Goal: Information Seeking & Learning: Learn about a topic

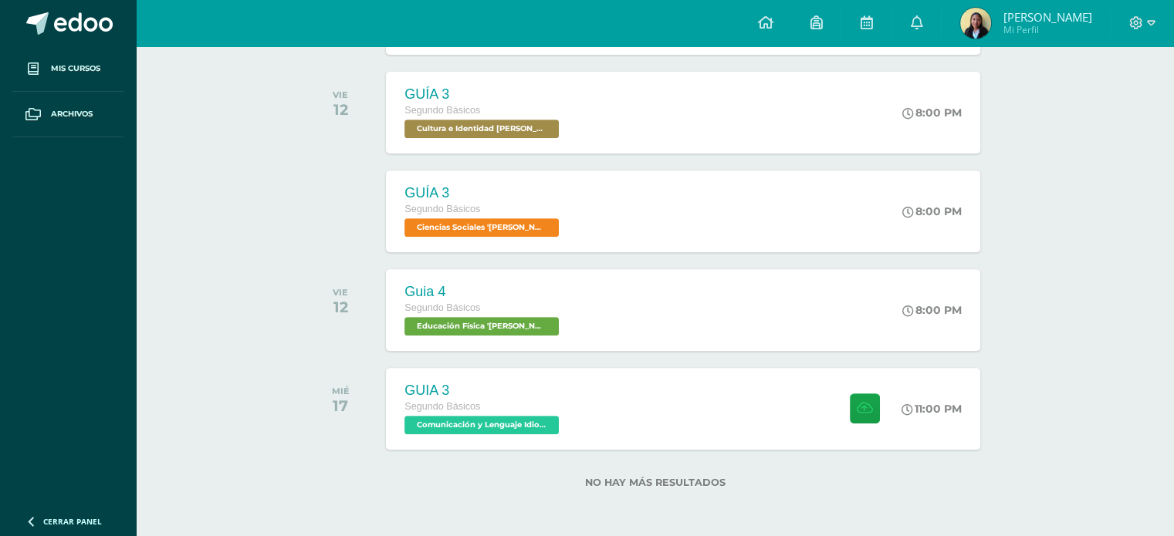
scroll to position [629, 0]
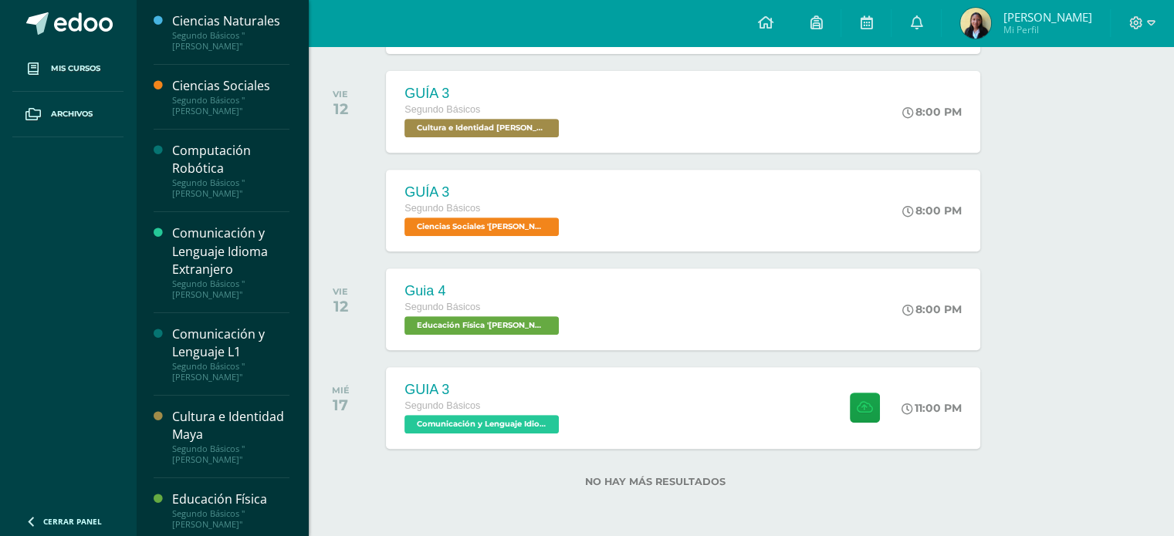
drag, startPoint x: 300, startPoint y: 237, endPoint x: 293, endPoint y: 313, distance: 75.9
click at [293, 313] on div "Ciencias Naturales Segundo Básicos "Newton" Ciencias Sociales Segundo Básicos "…" at bounding box center [221, 268] width 173 height 536
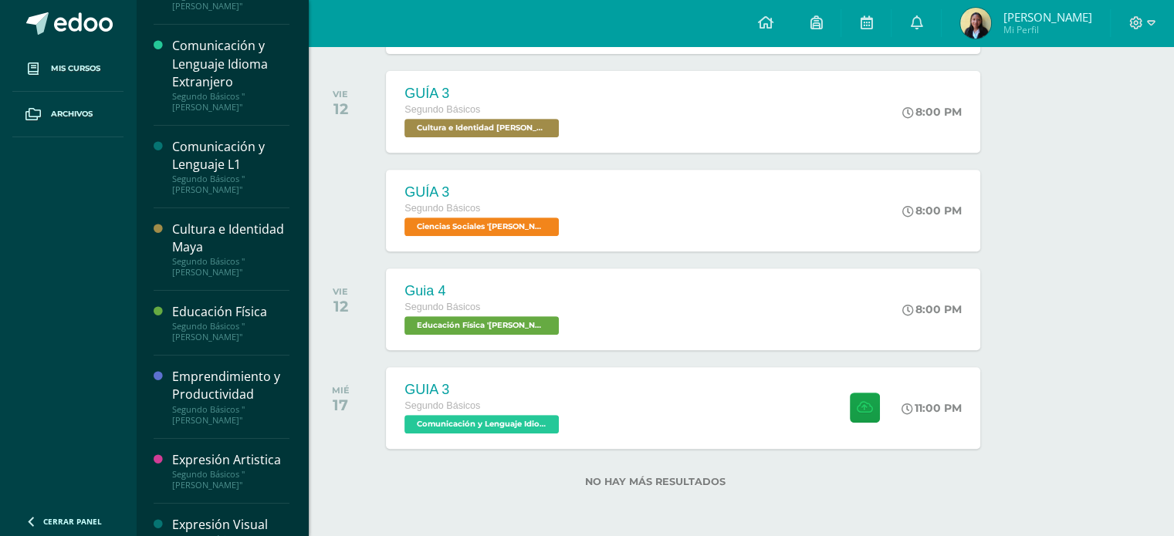
scroll to position [222, 0]
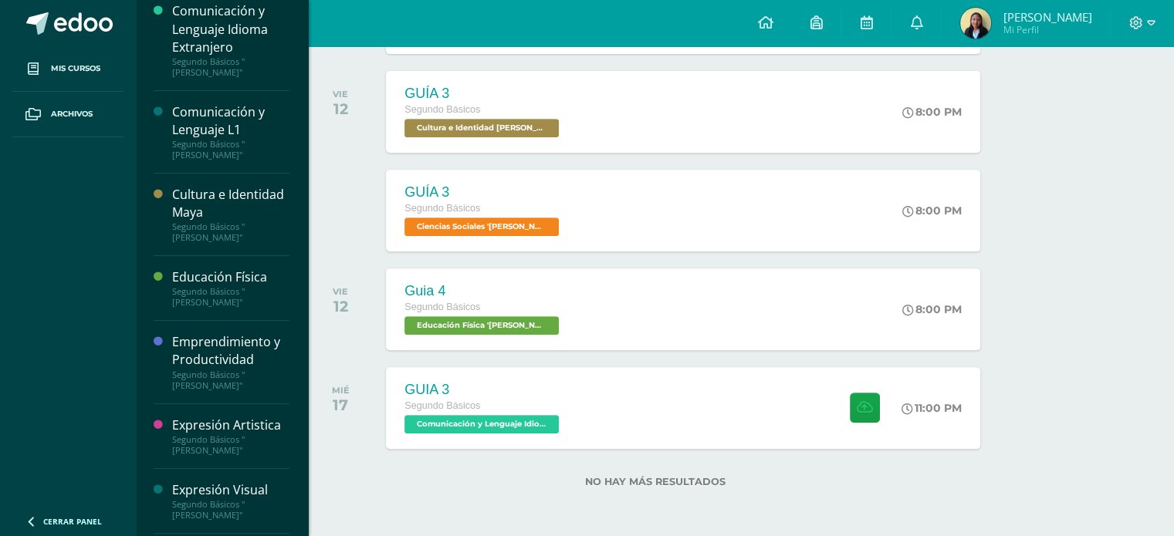
click at [213, 482] on div "Expresión Visual" at bounding box center [230, 491] width 117 height 18
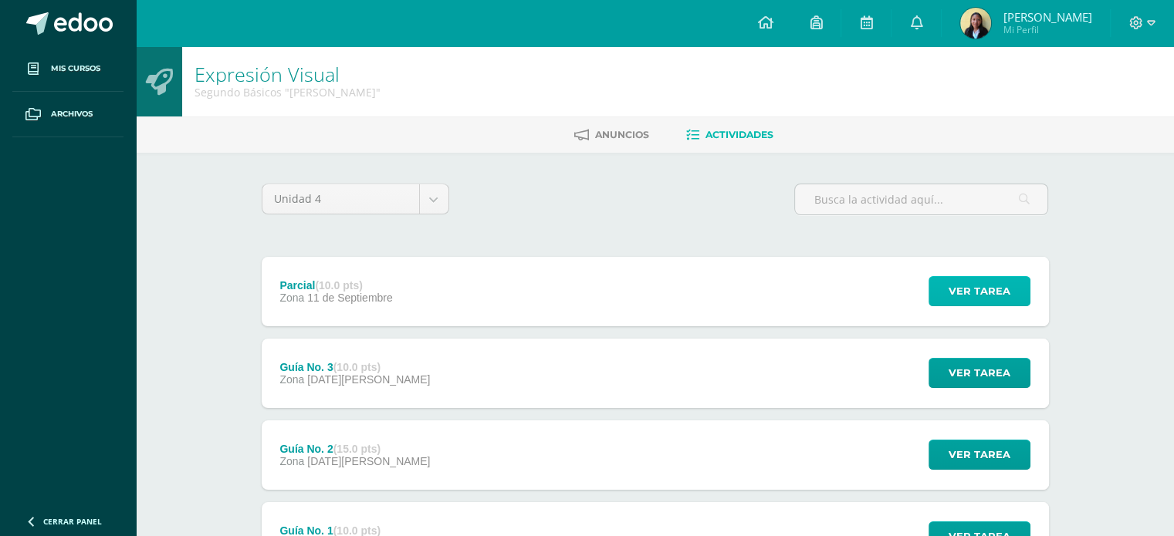
click at [961, 277] on span "Ver tarea" at bounding box center [980, 291] width 62 height 29
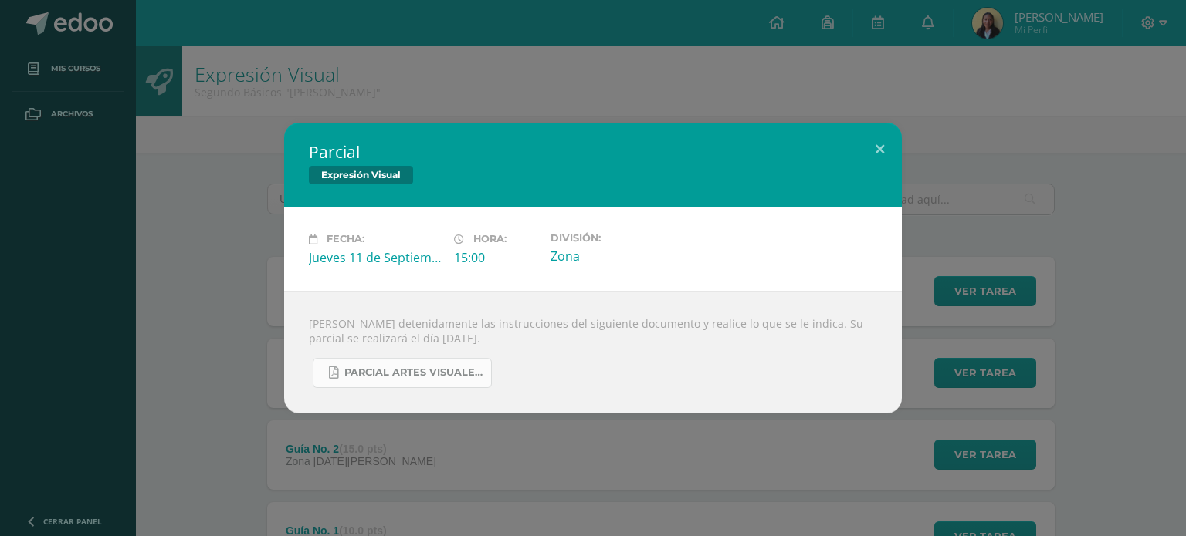
click at [433, 376] on span "PARCIAL ARTES VISUALES. IV BIM.docx.pdf" at bounding box center [413, 373] width 139 height 12
click at [982, 135] on div "Parcial Expresión Visual Fecha: Jueves 11 de Septiembre Hora: 15:00 División: Z…" at bounding box center [592, 268] width 1173 height 290
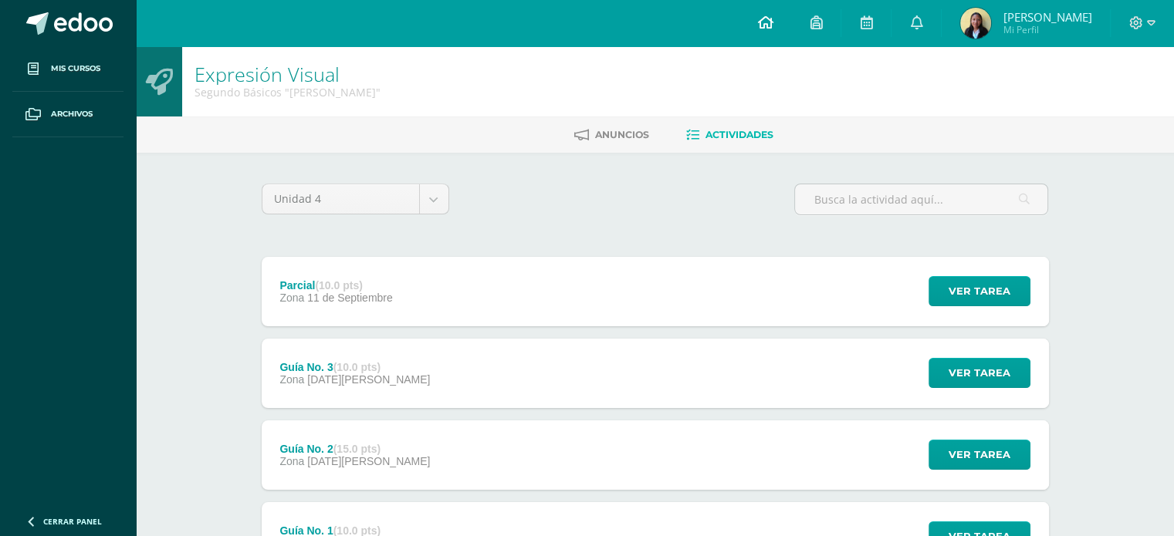
click at [769, 17] on icon at bounding box center [764, 22] width 15 height 14
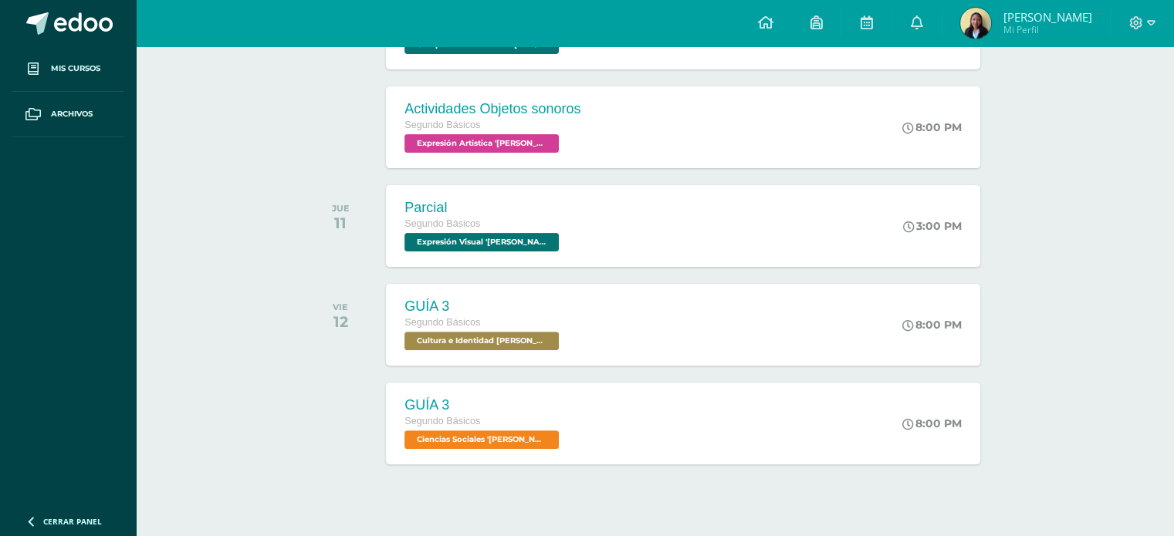
scroll to position [441, 0]
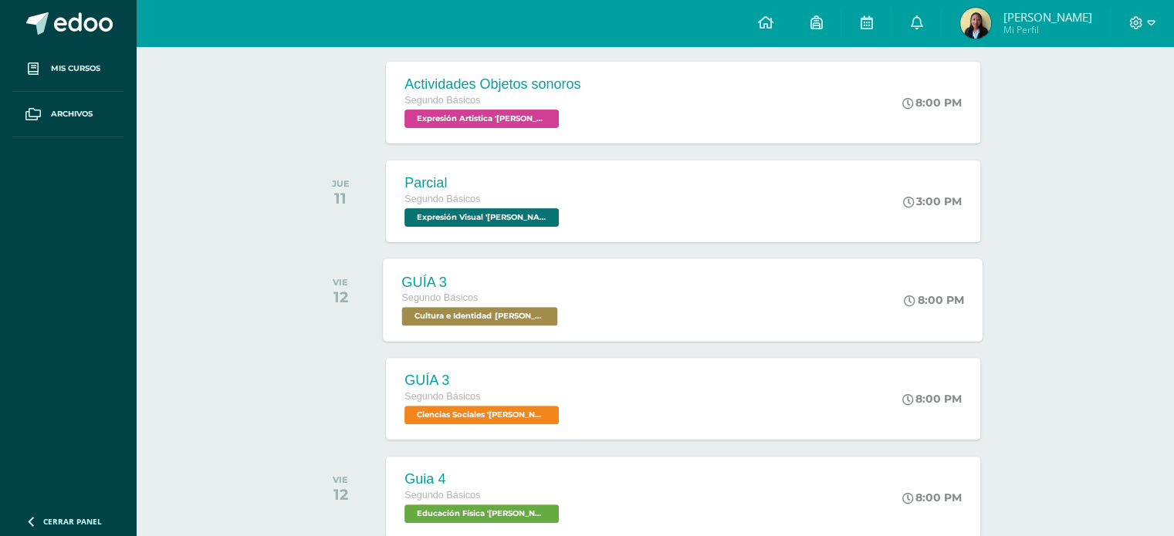
click at [776, 290] on div "GUÍA 3 Segundo Básicos Cultura e Identidad Maya '[PERSON_NAME]' 8:00 PM GUÍA 3 …" at bounding box center [684, 300] width 600 height 83
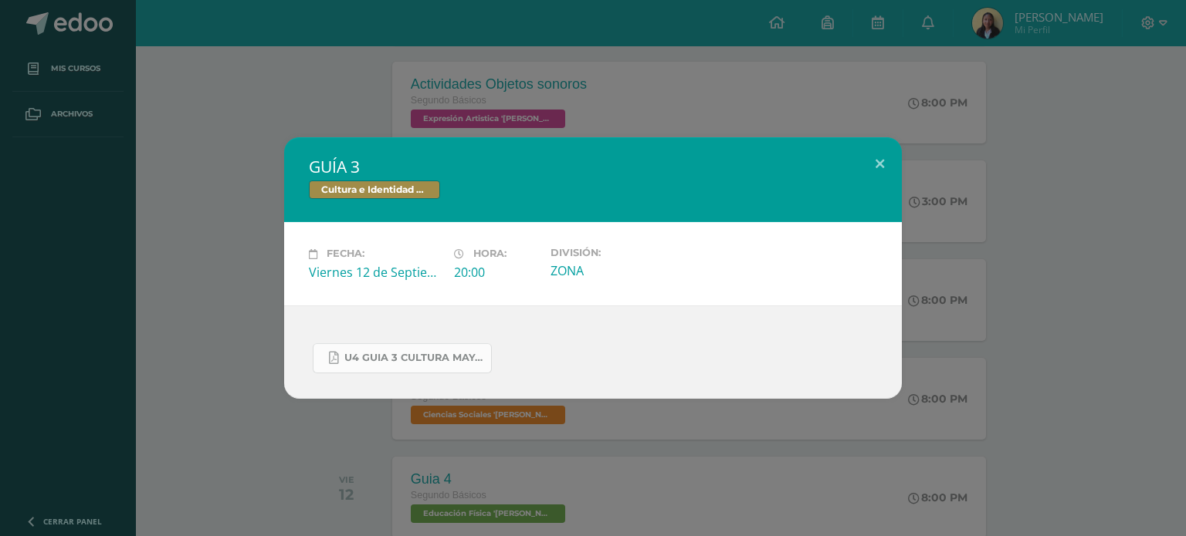
click at [421, 354] on span "U4 GUIA 3 CULTURA MAYA BASICOS.pdf" at bounding box center [413, 358] width 139 height 12
click at [737, 76] on div "GUÍA 3 Cultura e Identidad Maya Fecha: [DATE] Hora: 20:00 División:" at bounding box center [593, 268] width 1186 height 536
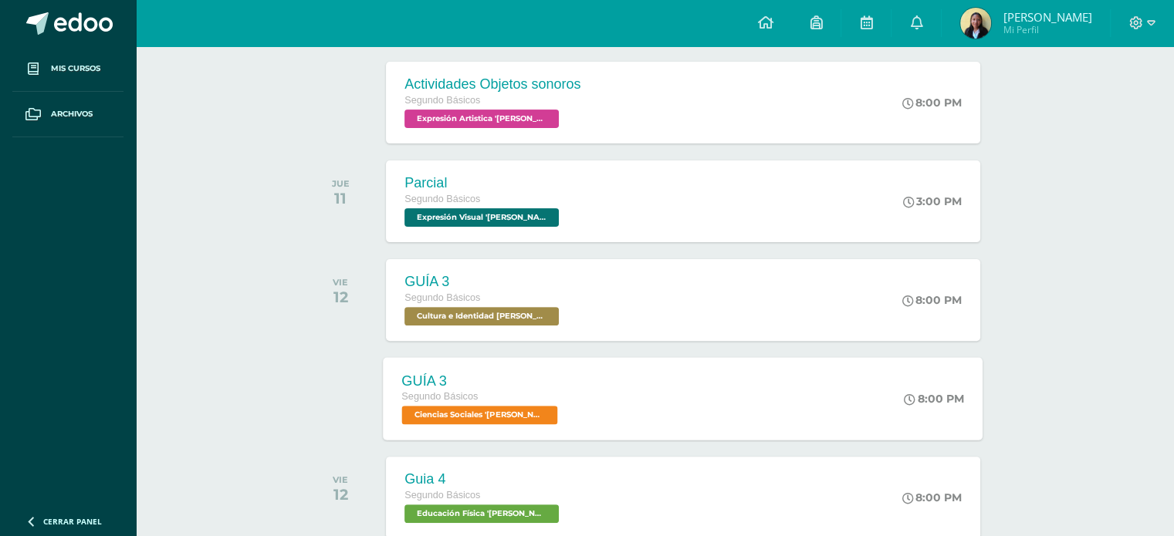
click at [551, 404] on div "GUÍA 3 Segundo Básicos Ciencias Sociales '[PERSON_NAME]'" at bounding box center [482, 398] width 197 height 83
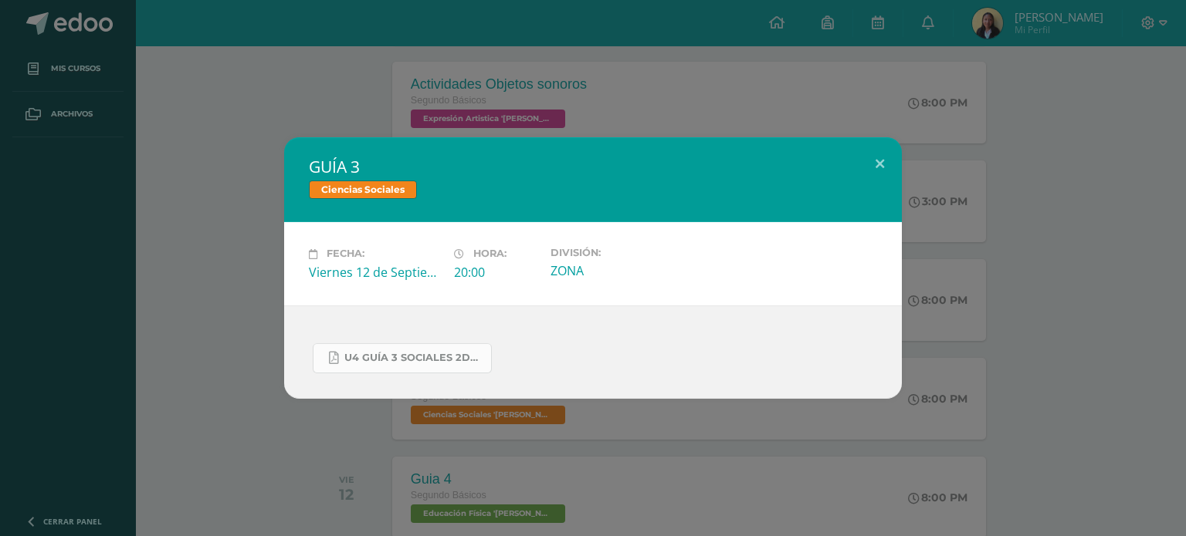
click at [430, 349] on link "U4 GUÍA 3 SOCIALES 2DO.pdf" at bounding box center [402, 359] width 179 height 30
click at [769, 86] on div "GUÍA 3 Ciencias Sociales Fecha: [DATE] Hora: 20:00 División: ZONA" at bounding box center [593, 268] width 1186 height 536
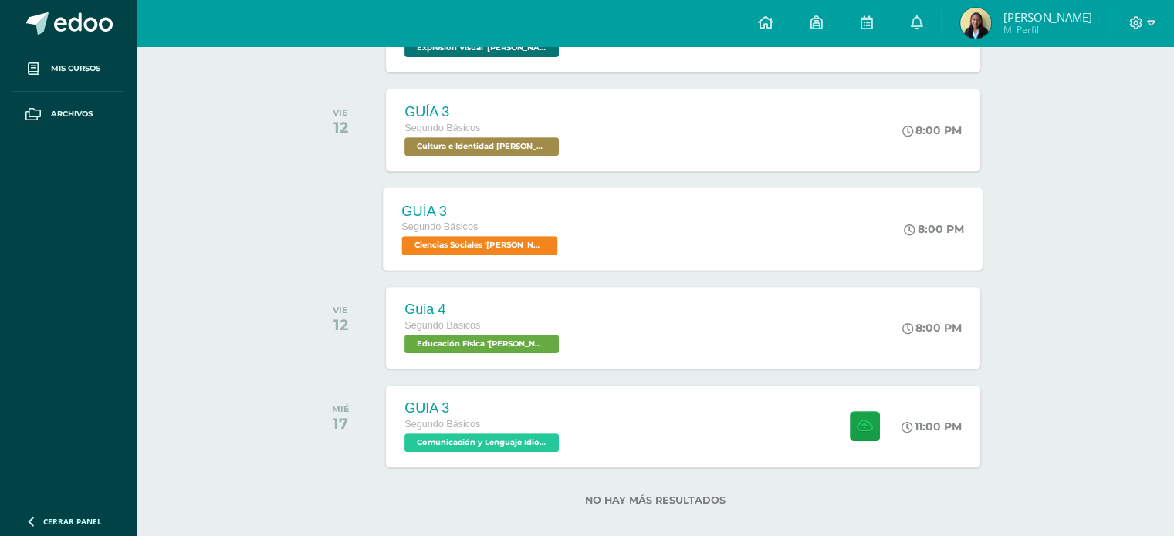
scroll to position [629, 0]
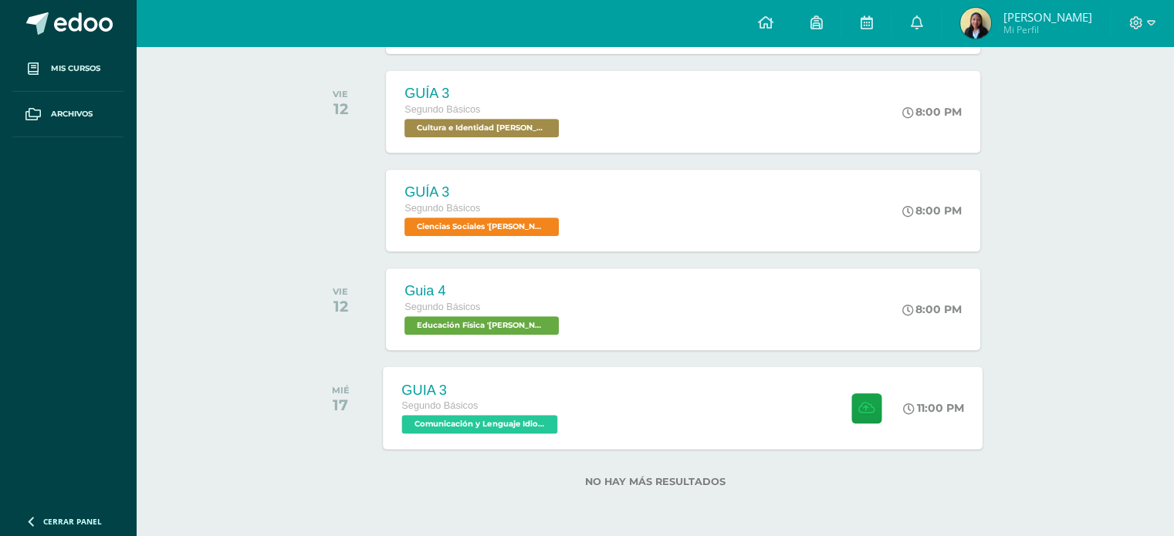
click at [540, 419] on span "Comunicación y Lenguaje Idioma Extranjero '[PERSON_NAME]'" at bounding box center [480, 424] width 156 height 19
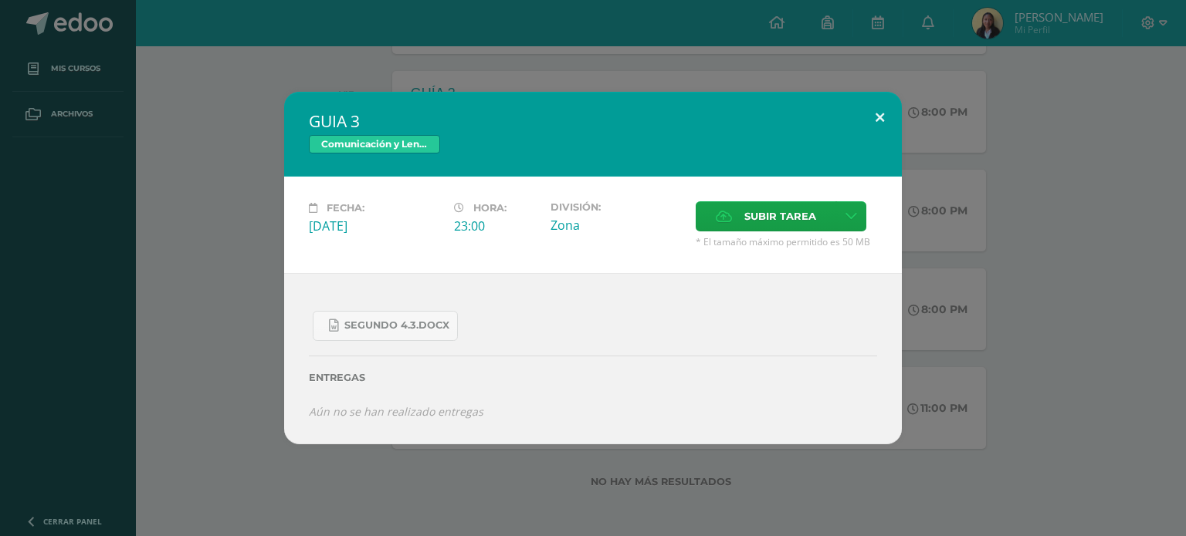
click at [874, 113] on button at bounding box center [880, 118] width 44 height 52
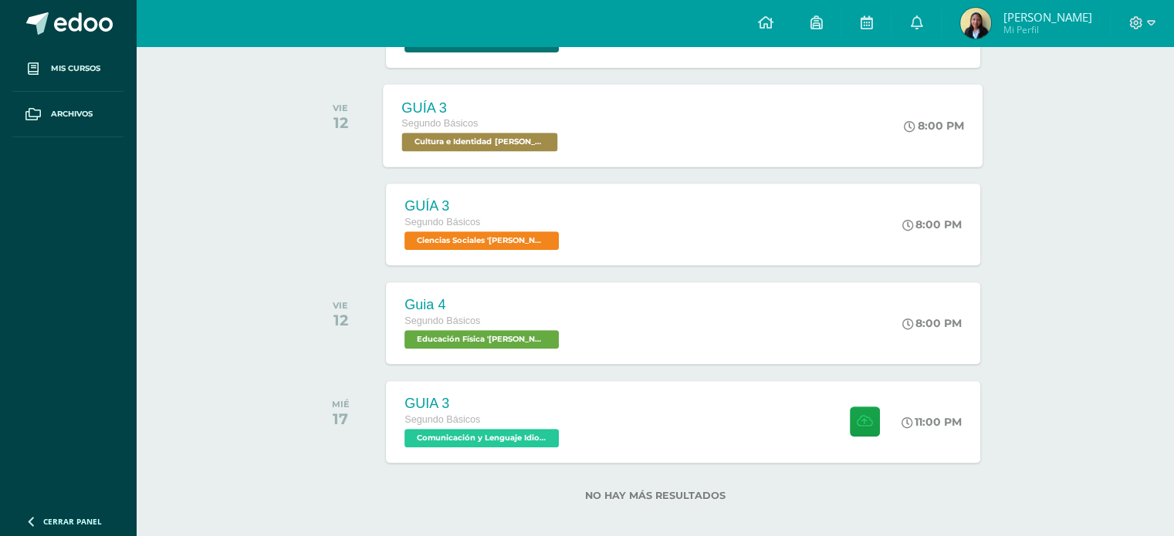
scroll to position [618, 0]
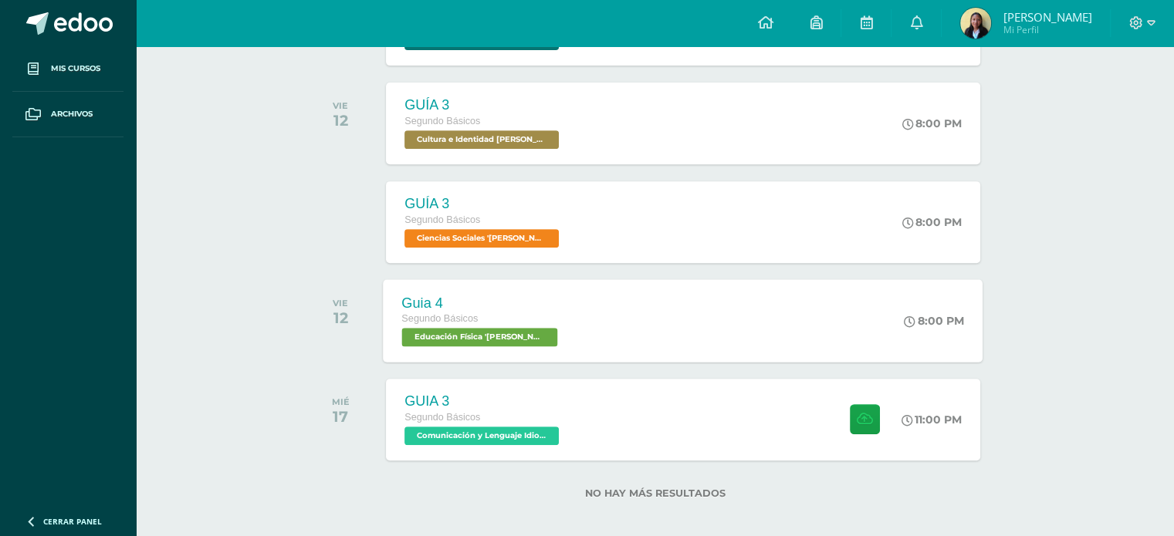
click at [597, 306] on div "Guia 4 Segundo Básicos Educación Física '[PERSON_NAME]' 8:00 PM Guia 4 Educació…" at bounding box center [684, 320] width 600 height 83
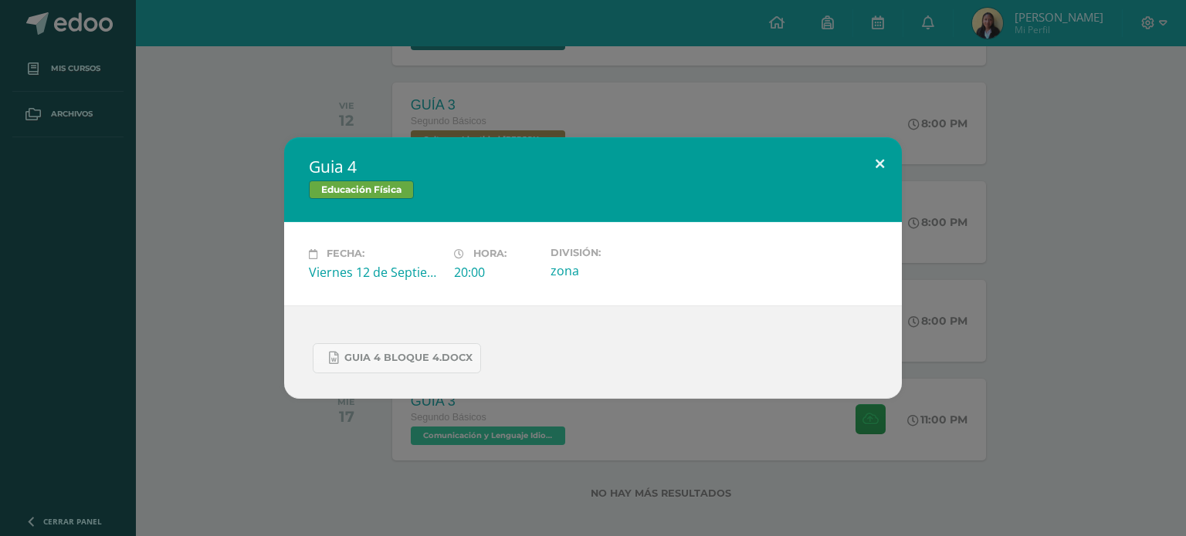
click at [880, 165] on button at bounding box center [880, 163] width 44 height 52
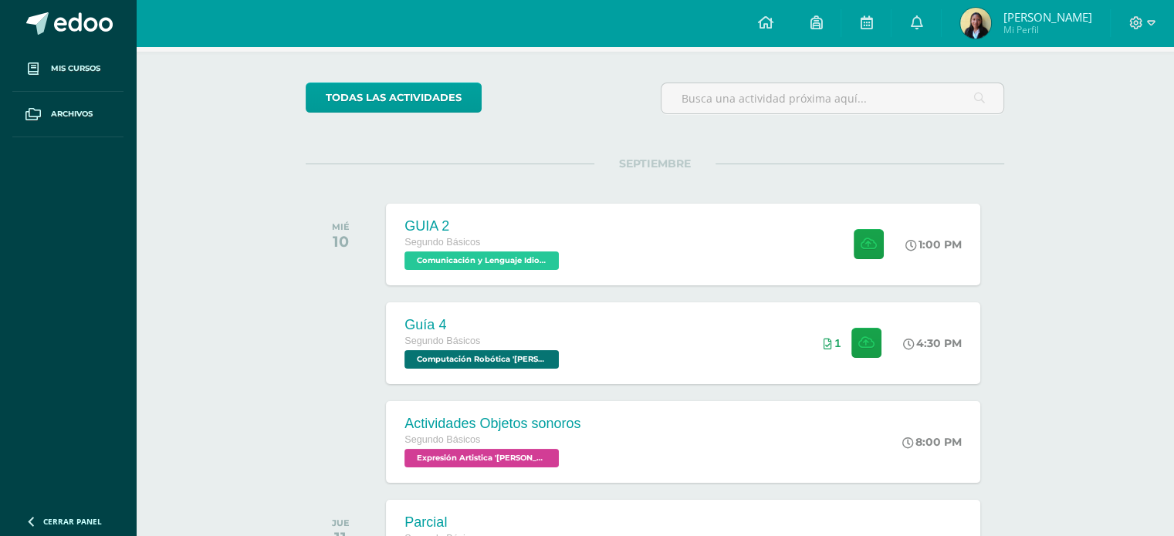
scroll to position [77, 0]
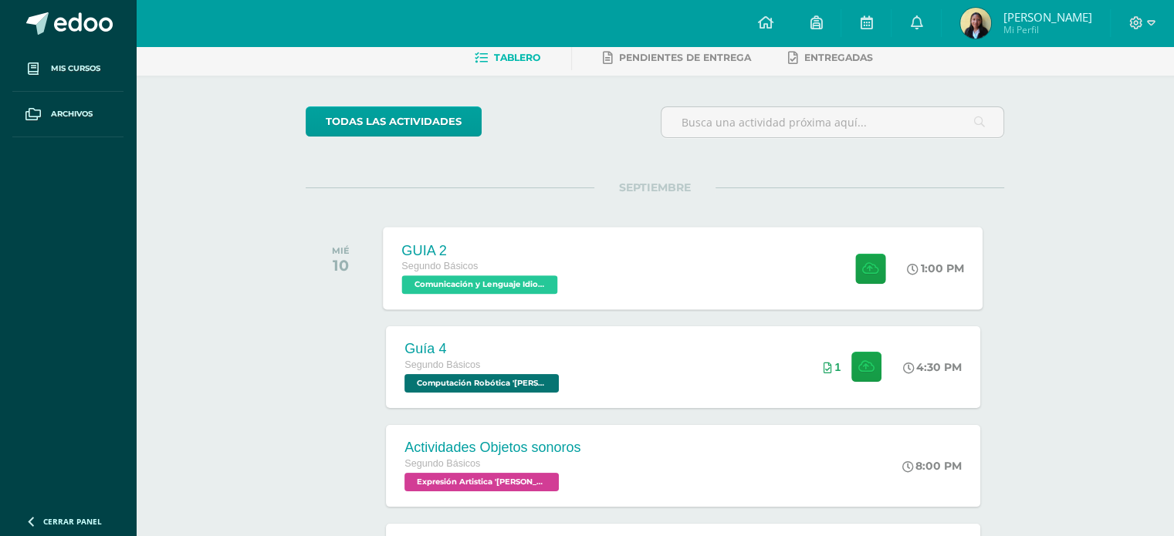
click at [790, 255] on div "GUIA 2 Segundo Básicos Comunicación y Lenguaje Idioma Extranjero '[PERSON_NAME]…" at bounding box center [684, 268] width 600 height 83
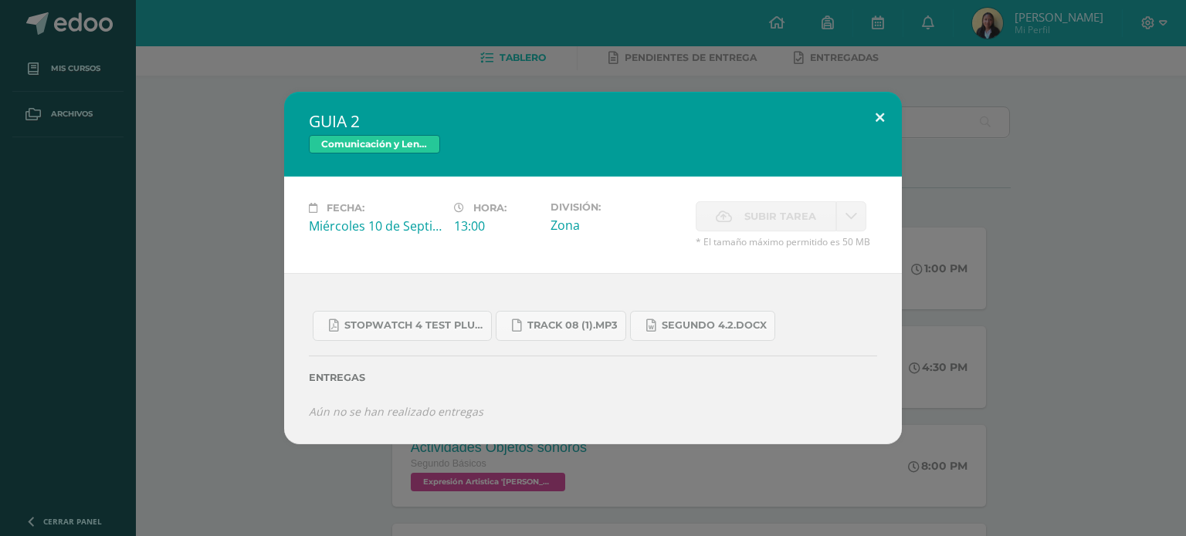
click at [877, 117] on button at bounding box center [880, 118] width 44 height 52
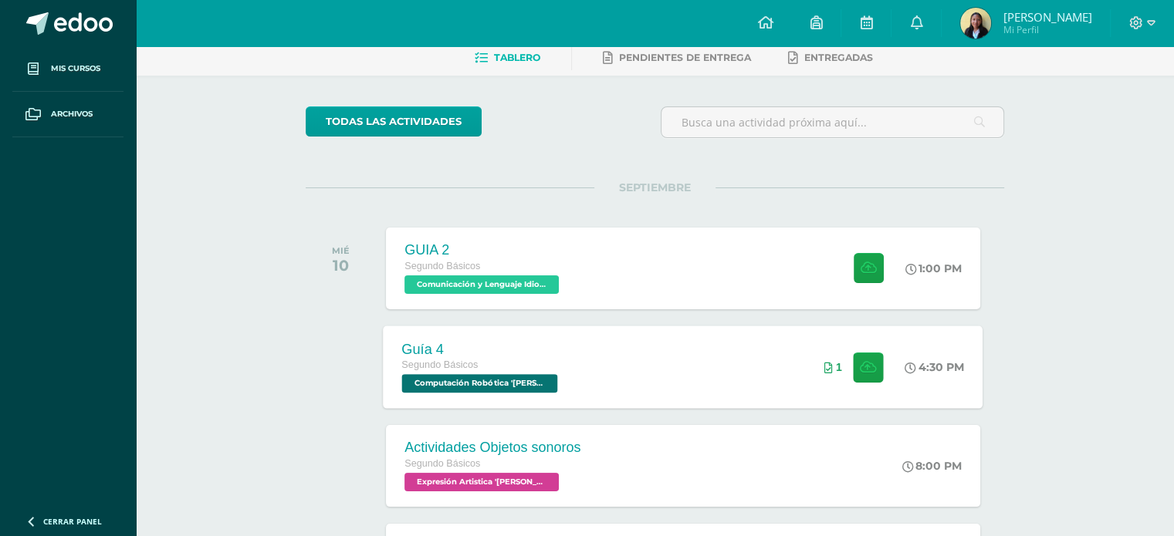
click at [613, 344] on div "Guía 4 Segundo Básicos Computación Robótica '[PERSON_NAME]' 4:30 PM 1 Guía 4 Co…" at bounding box center [684, 367] width 600 height 83
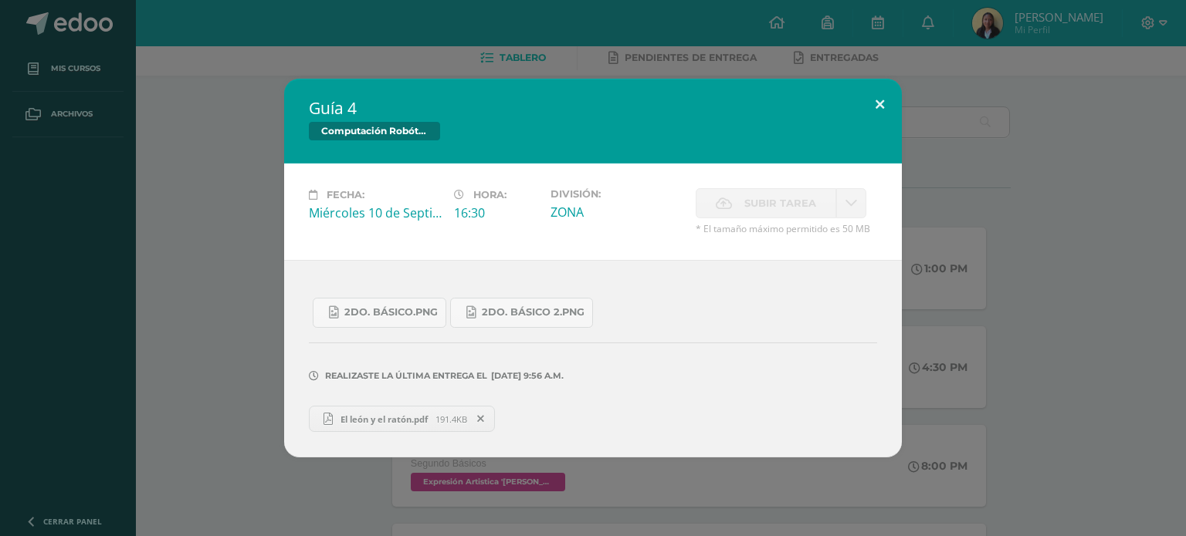
click at [878, 103] on button at bounding box center [880, 105] width 44 height 52
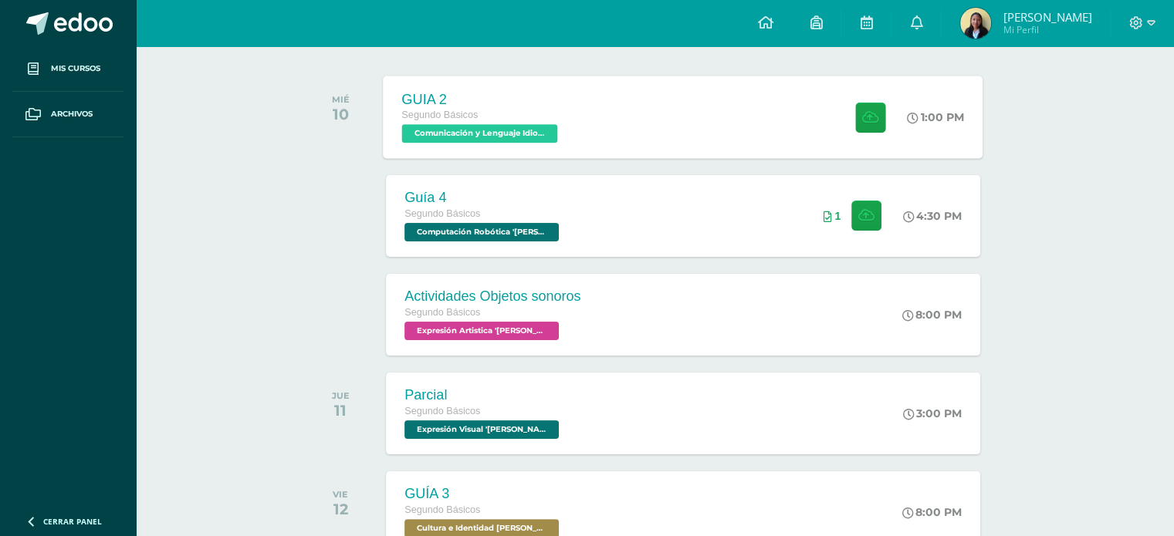
scroll to position [309, 0]
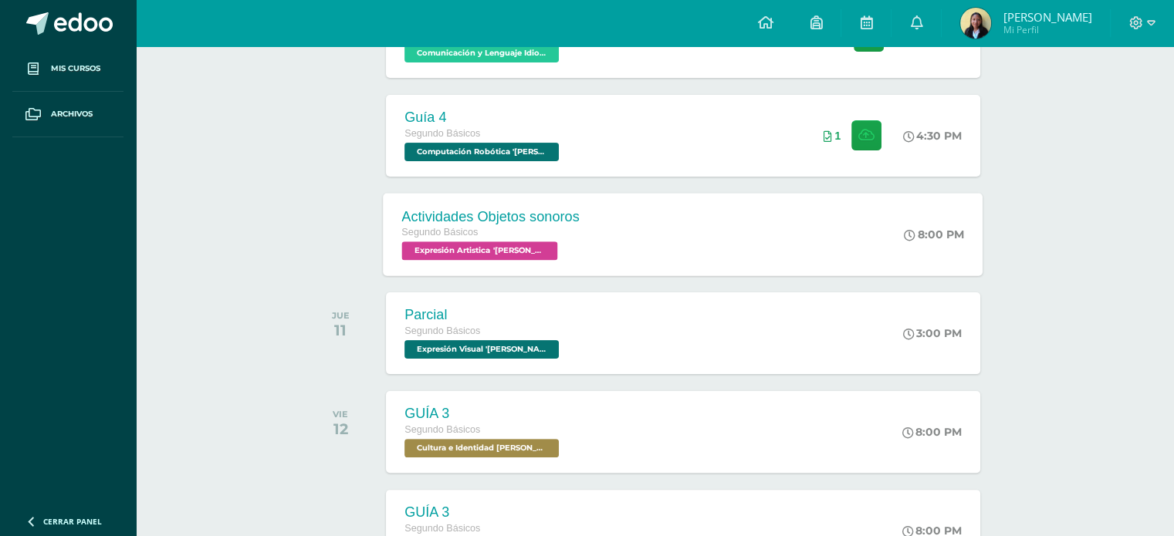
click at [741, 248] on div "Actividades Objetos sonoros Segundo Básicos Expresión Artistica '[PERSON_NAME]'…" at bounding box center [684, 234] width 600 height 83
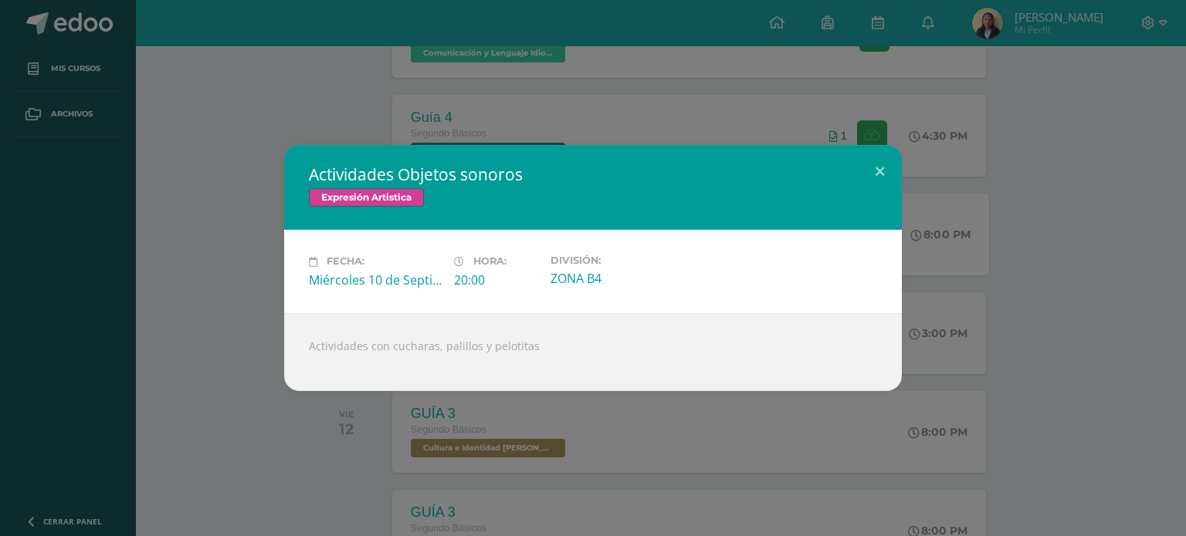
click at [1013, 204] on div "Actividades Objetos sonoros Expresión Artistica Fecha: [DATE] Hora: 20:00 Divis…" at bounding box center [592, 267] width 1173 height 245
